Goal: Transaction & Acquisition: Purchase product/service

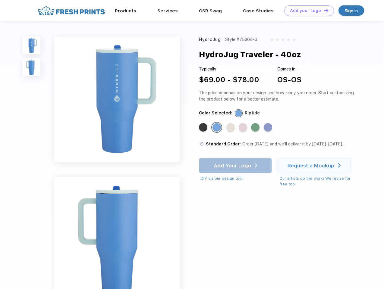
click at [307, 11] on link "Add your Logo Design Tool" at bounding box center [309, 10] width 50 height 11
click at [0, 0] on div "Design Tool" at bounding box center [0, 0] width 0 height 0
click at [323, 10] on link "Add your Logo Design Tool" at bounding box center [309, 10] width 50 height 11
click at [32, 45] on img at bounding box center [32, 45] width 18 height 18
click at [32, 68] on img at bounding box center [32, 67] width 18 height 18
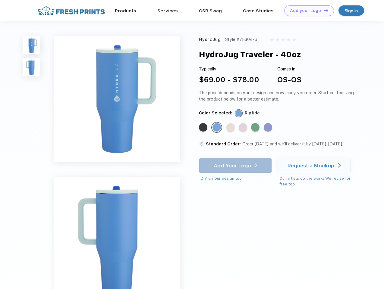
click at [204, 128] on div "Standard Color" at bounding box center [203, 127] width 8 height 8
click at [217, 128] on div "Standard Color" at bounding box center [216, 127] width 8 height 8
click at [231, 128] on div "Standard Color" at bounding box center [230, 127] width 8 height 8
click at [244, 128] on div "Standard Color" at bounding box center [243, 127] width 8 height 8
click at [256, 128] on div "Standard Color" at bounding box center [255, 127] width 8 height 8
